Goal: Check status: Check status

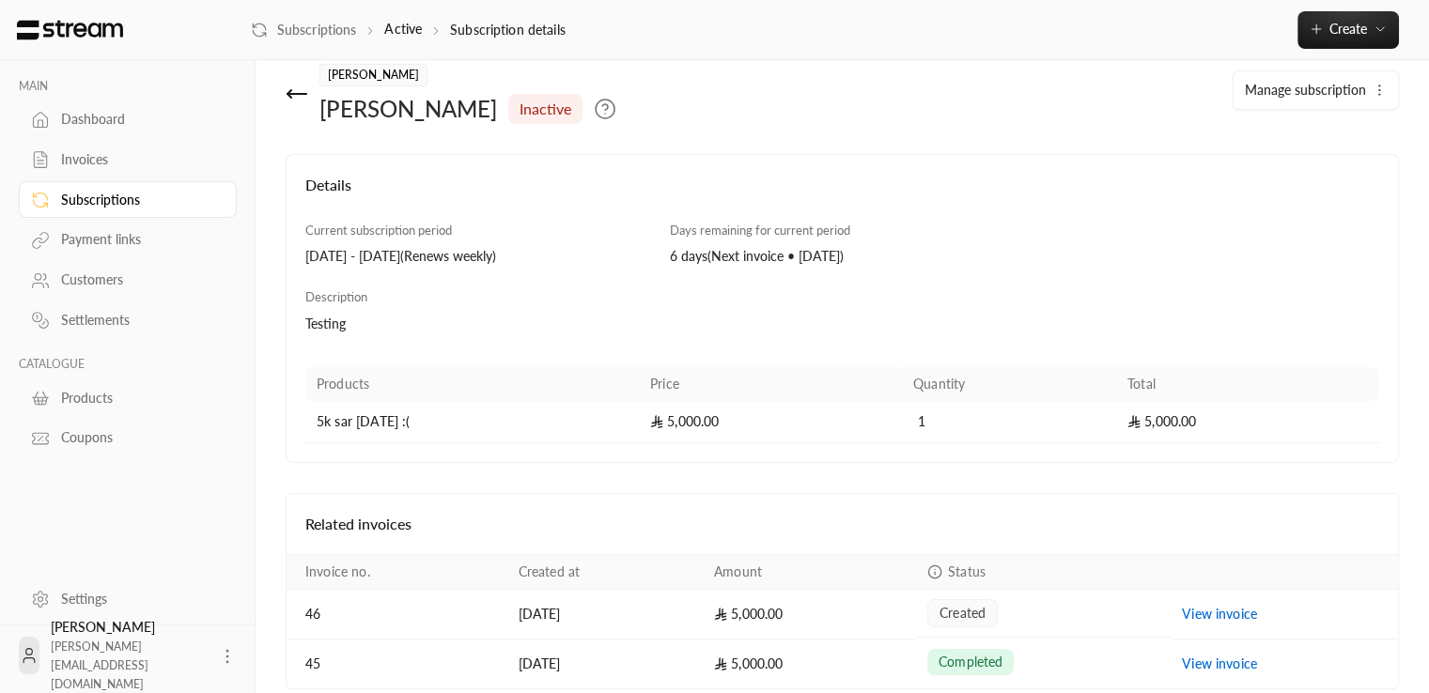
scroll to position [21, 0]
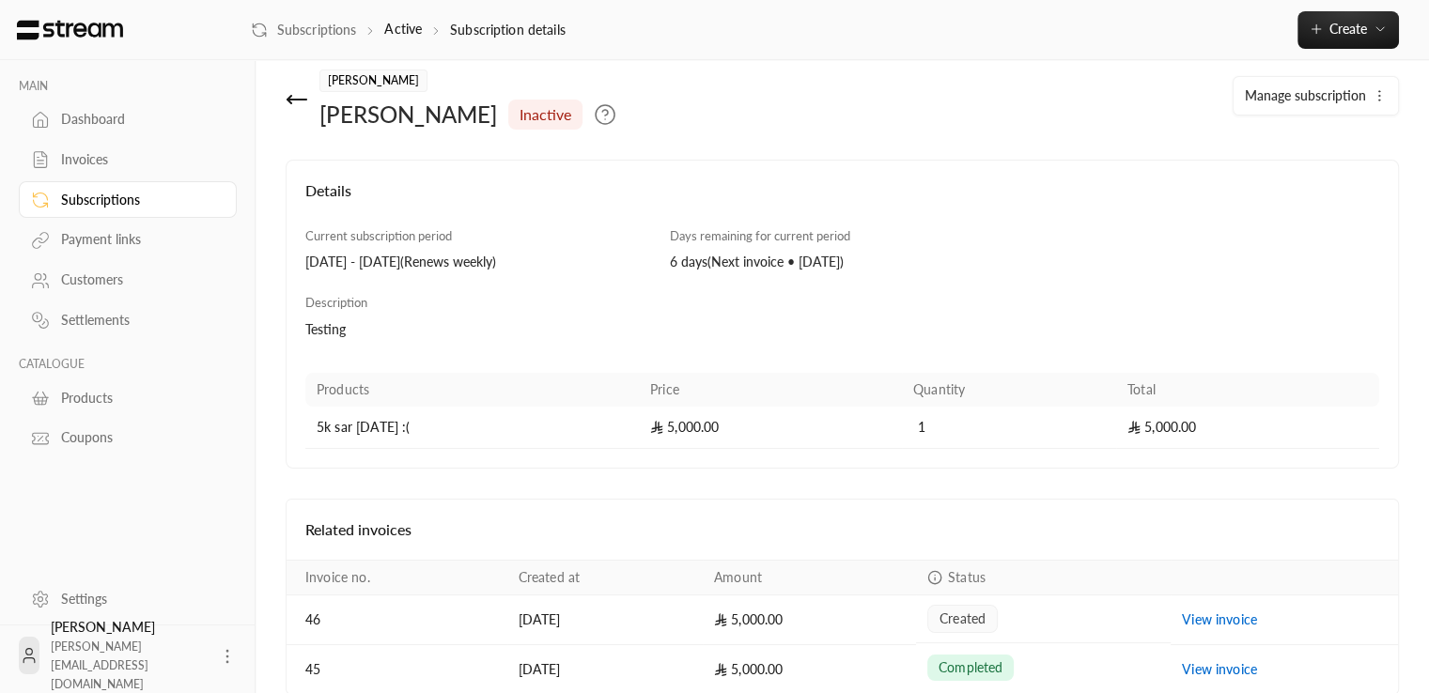
click at [519, 118] on span "inactive" at bounding box center [545, 114] width 52 height 23
click at [833, 151] on div "Mohammed Rashad ali inactive Manage subscription" at bounding box center [842, 115] width 1132 height 90
